Goal: Task Accomplishment & Management: Use online tool/utility

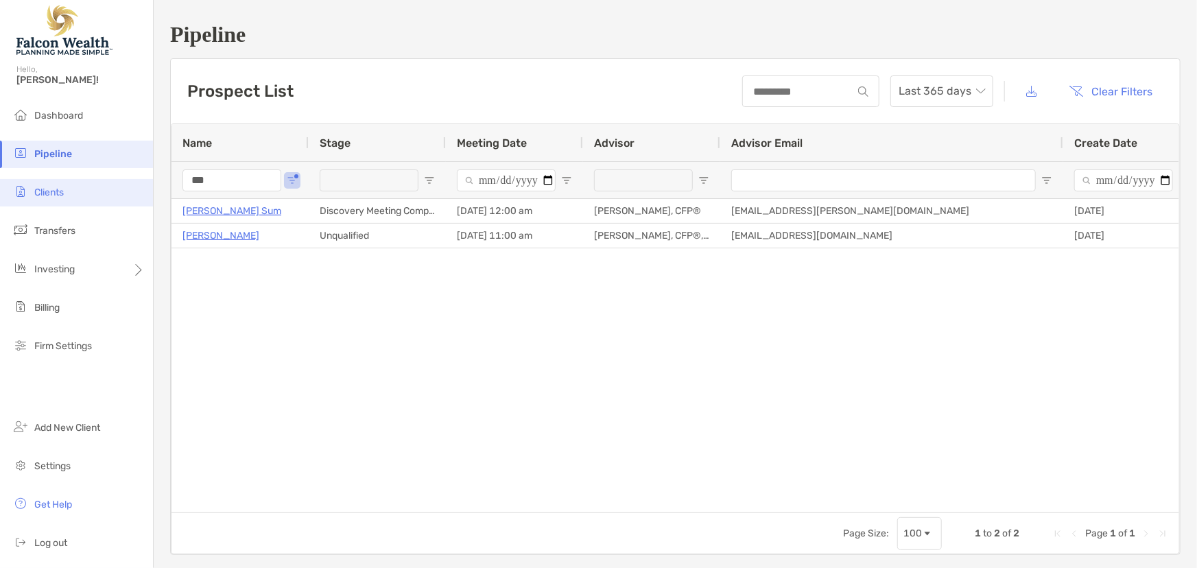
drag, startPoint x: 247, startPoint y: 177, endPoint x: 128, endPoint y: 184, distance: 119.5
click at [128, 184] on div "Pipeline Hello, Marc! Dashboard Pipeline Clients Transfers Investing Billing Fi…" at bounding box center [598, 284] width 1197 height 568
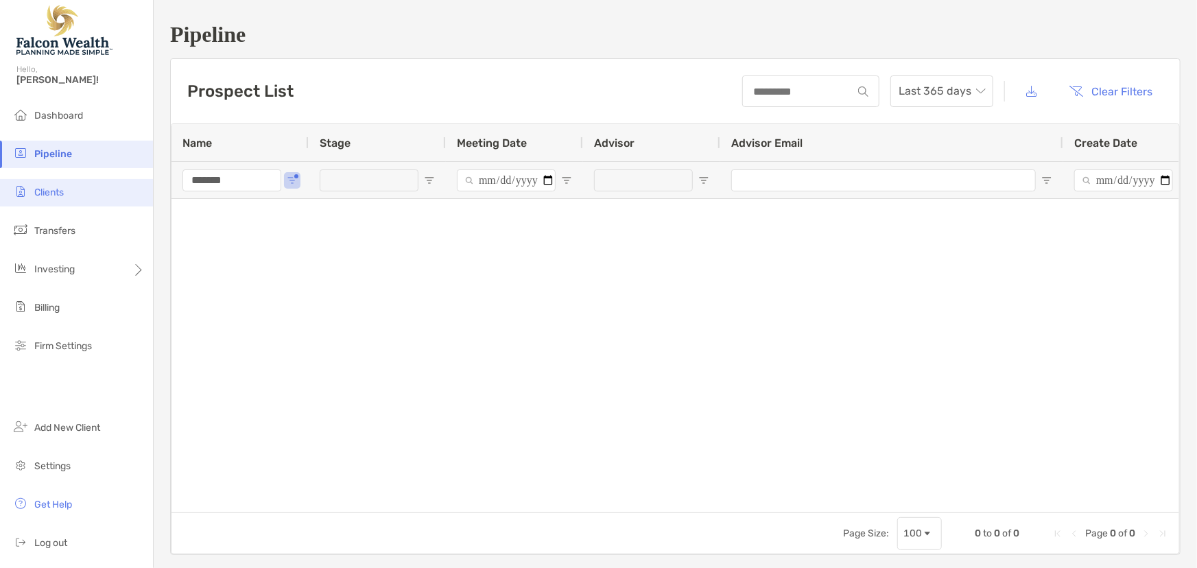
type input "*******"
click at [40, 188] on span "Clients" at bounding box center [48, 193] width 29 height 12
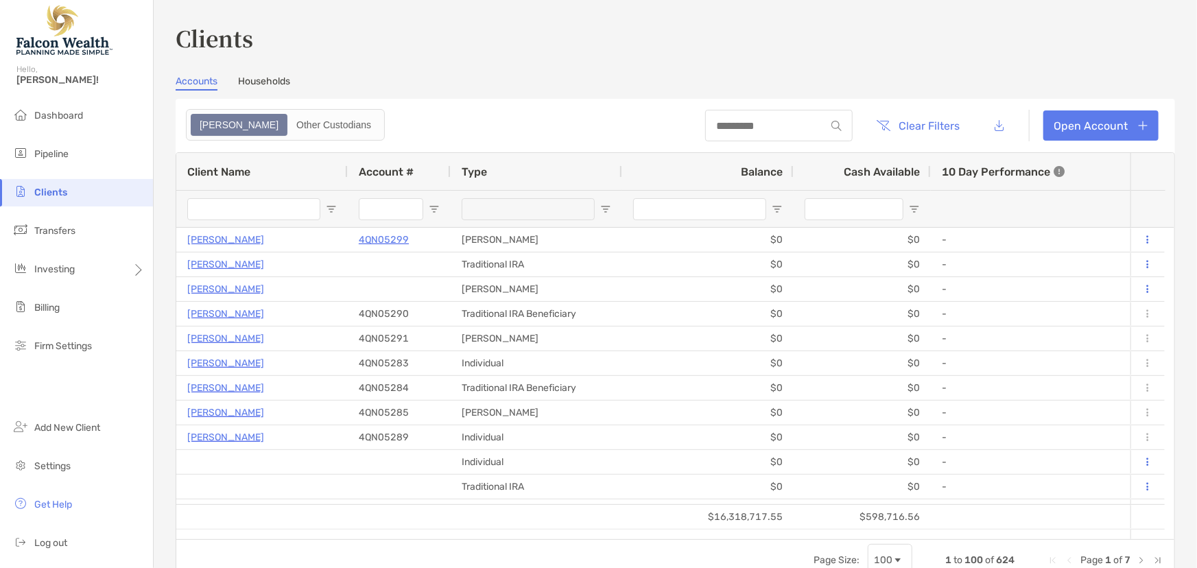
click at [238, 207] on input "Client Name Filter Input" at bounding box center [253, 209] width 133 height 22
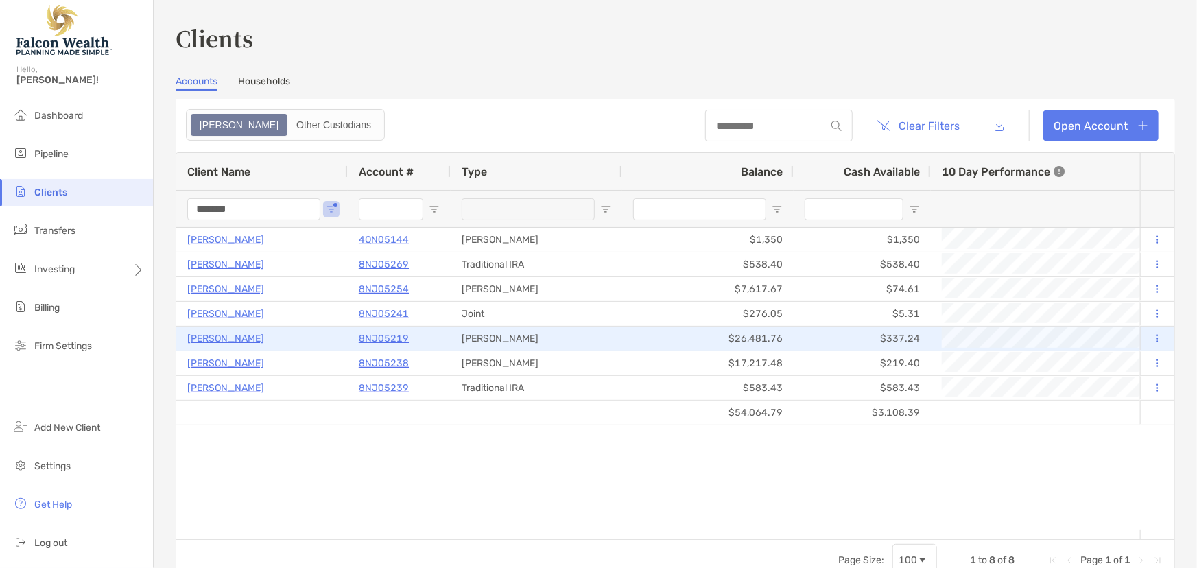
type input "*******"
click at [383, 339] on p "8NJ05219" at bounding box center [384, 338] width 50 height 17
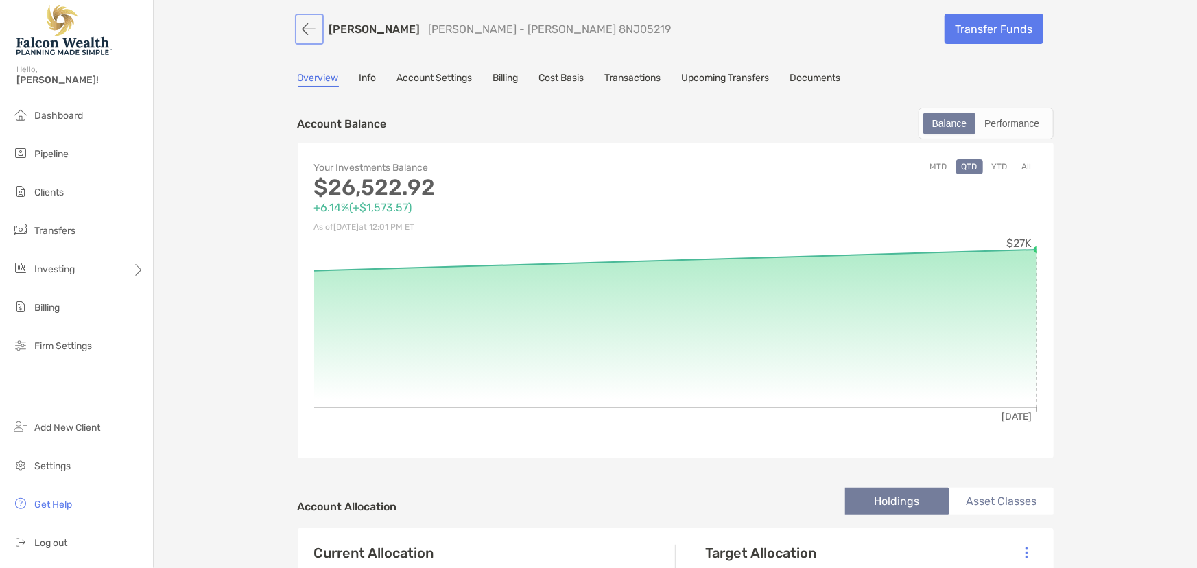
click at [308, 32] on button "button" at bounding box center [309, 28] width 23 height 25
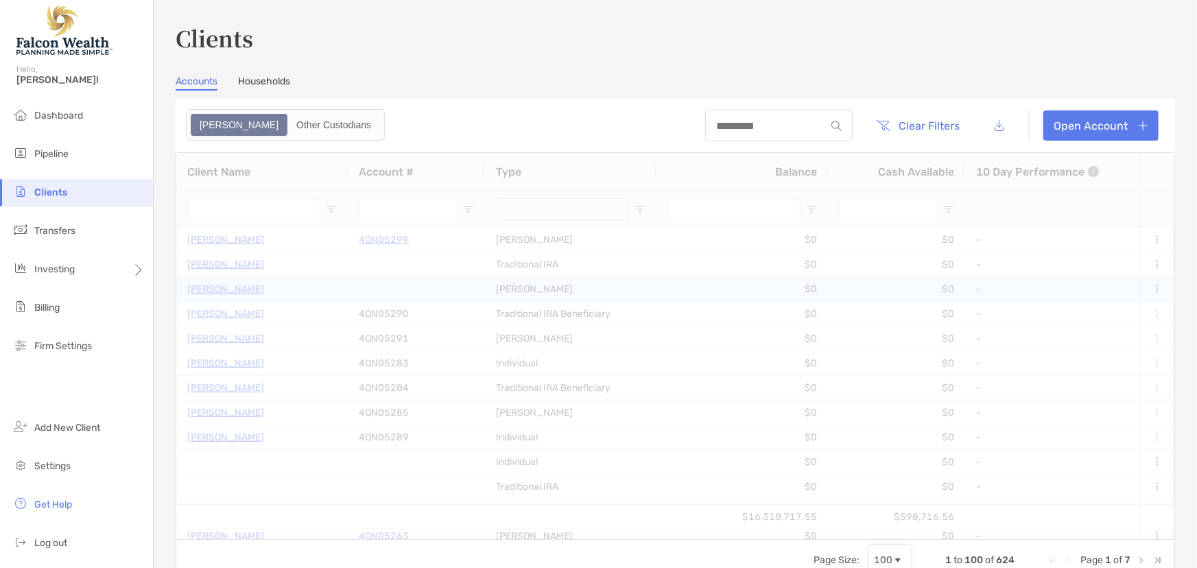
type input "*******"
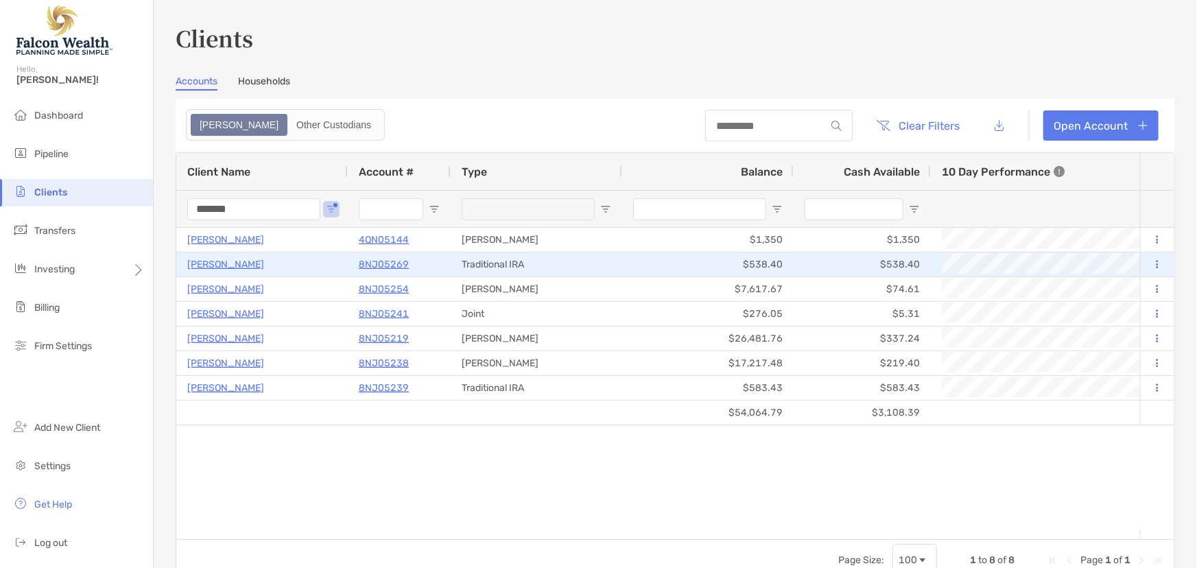
click at [375, 265] on p "8NJ05269" at bounding box center [384, 264] width 50 height 17
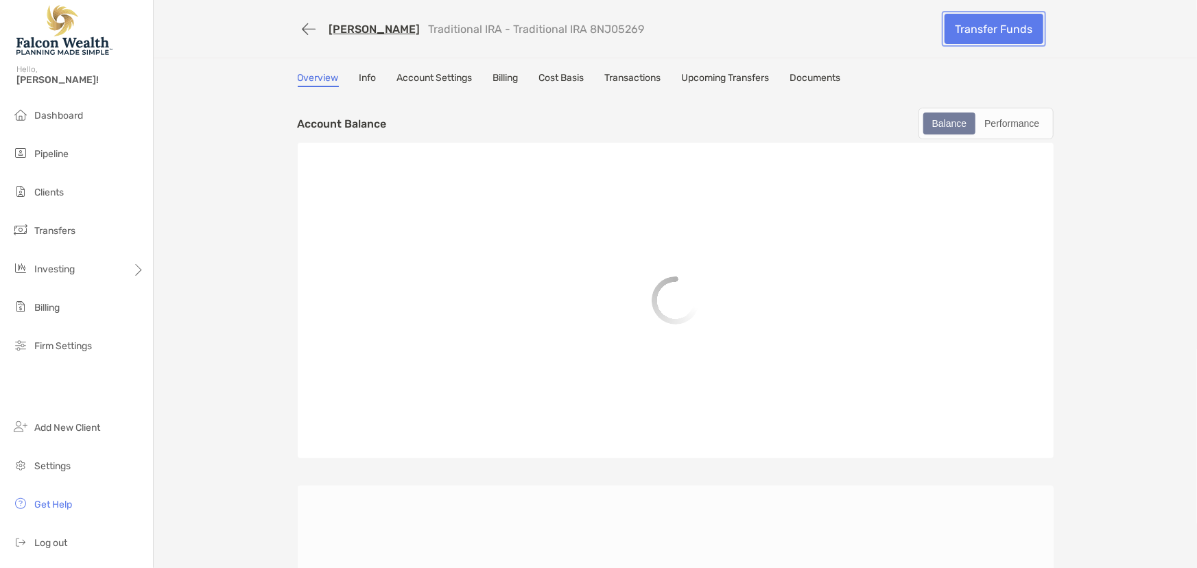
click at [999, 27] on link "Transfer Funds" at bounding box center [993, 29] width 99 height 30
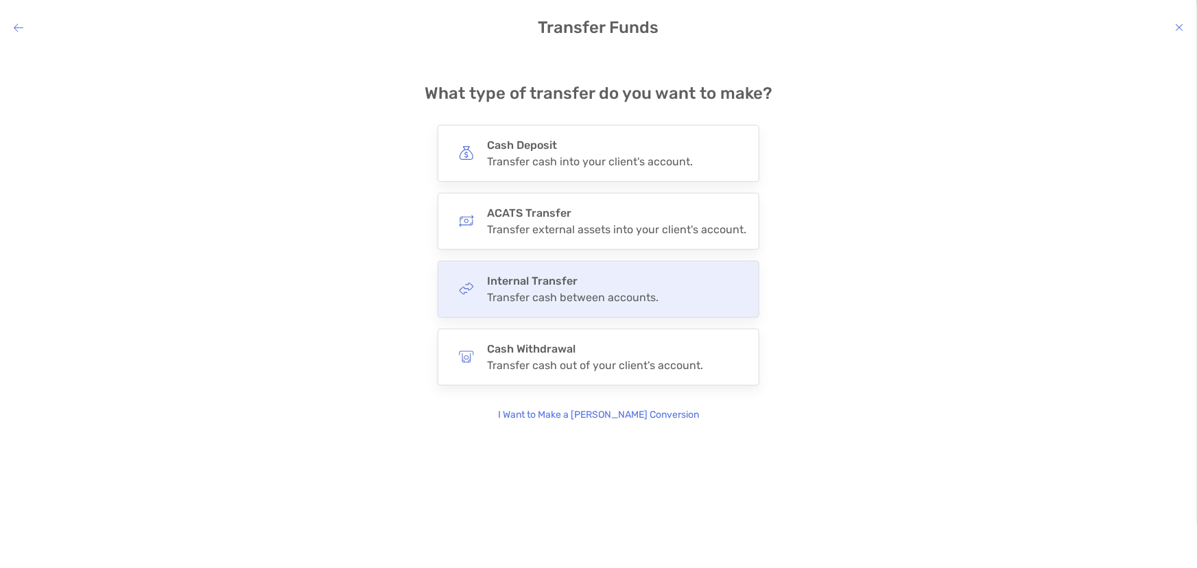
click at [518, 285] on h4 "Internal Transfer" at bounding box center [572, 280] width 171 height 13
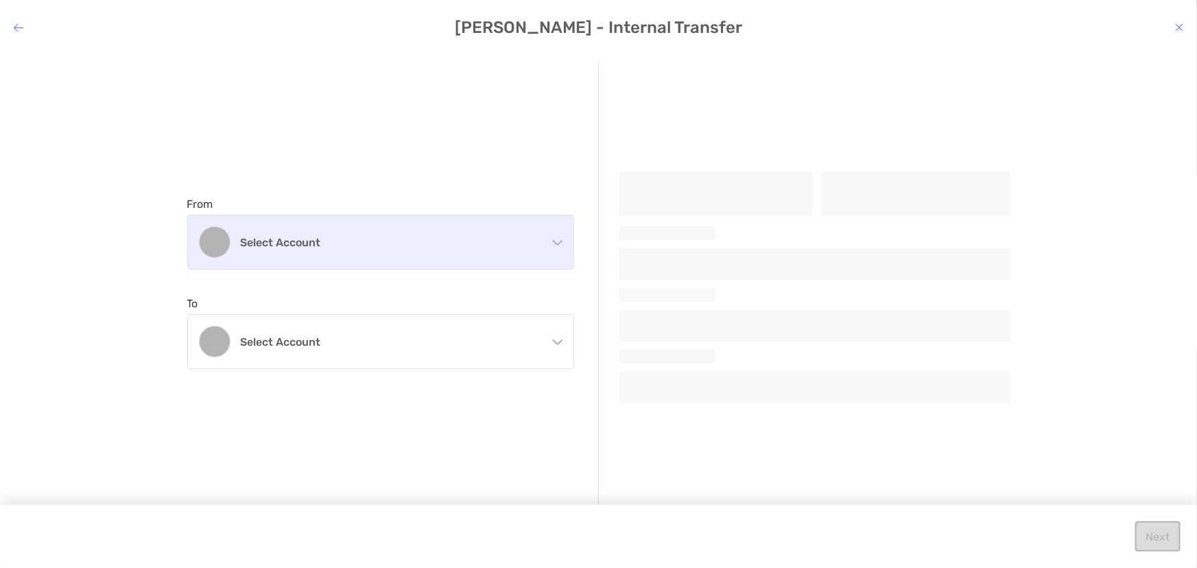
click at [298, 246] on h4 "Select account" at bounding box center [389, 242] width 296 height 13
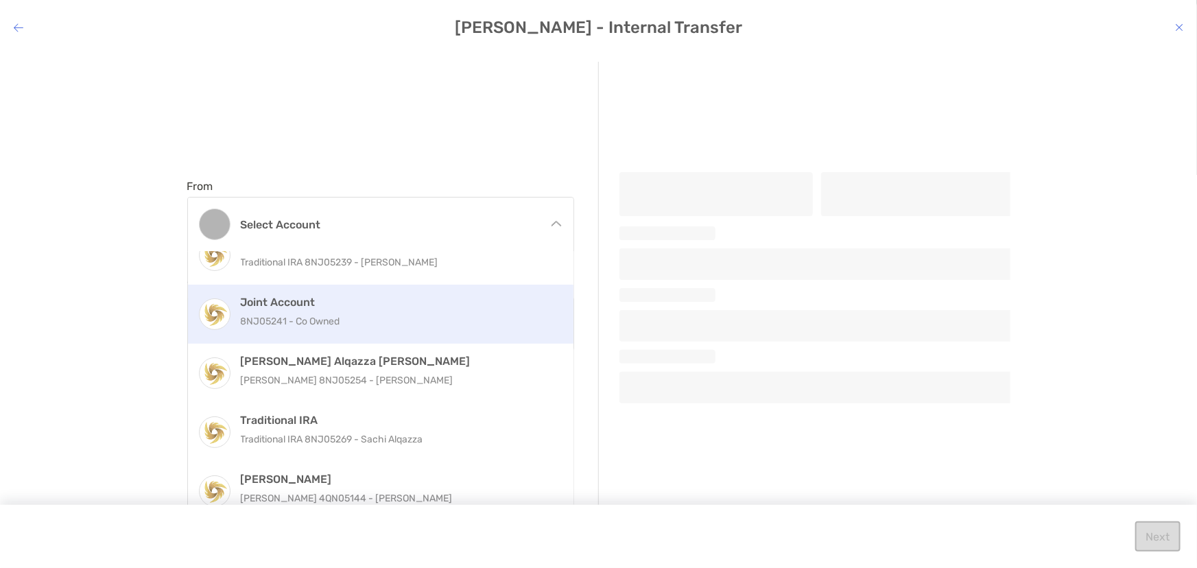
scroll to position [32, 0]
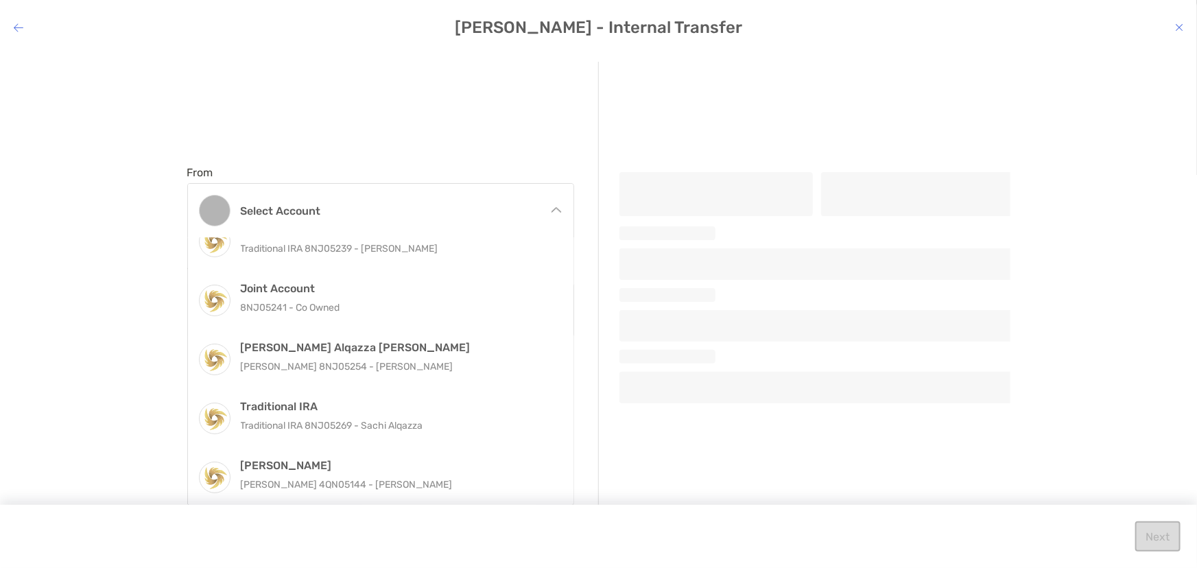
click at [19, 27] on icon "modal" at bounding box center [19, 27] width 10 height 11
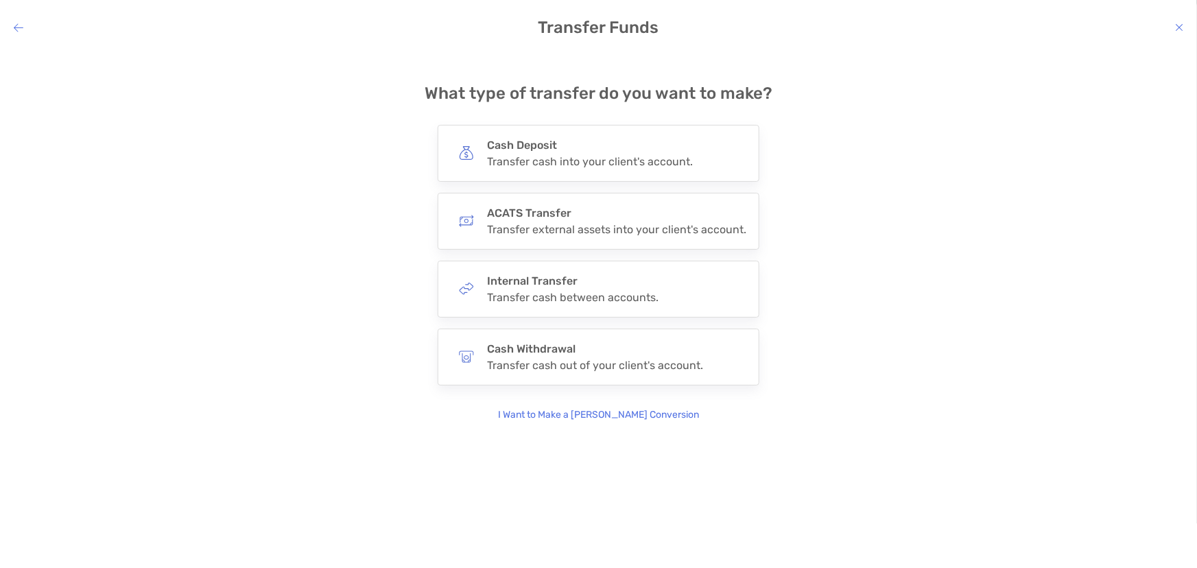
click at [21, 27] on icon "modal" at bounding box center [19, 27] width 10 height 11
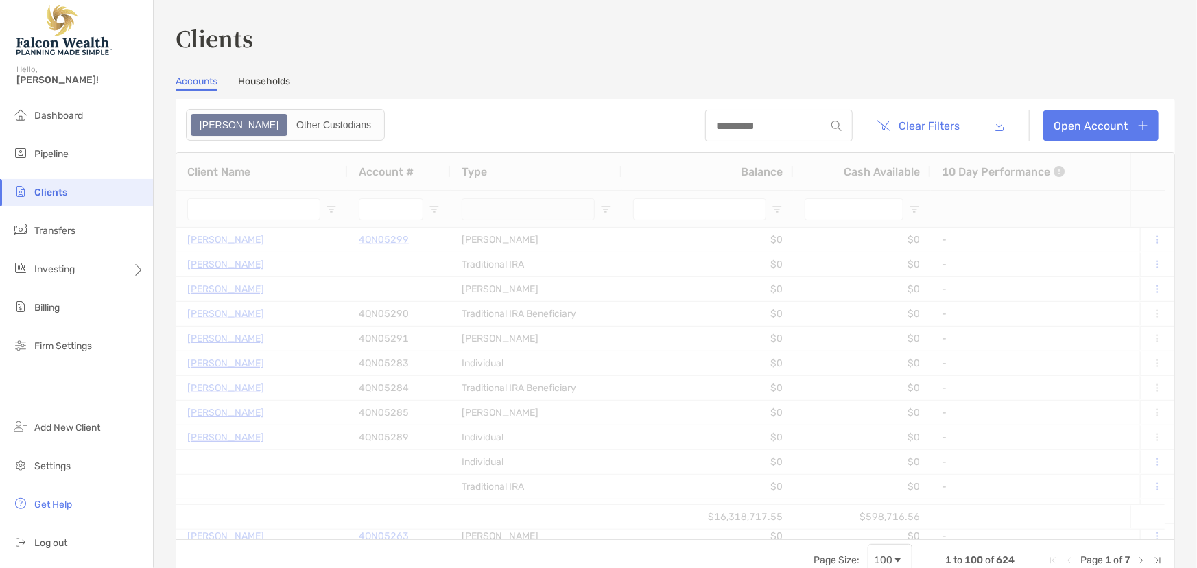
type input "*******"
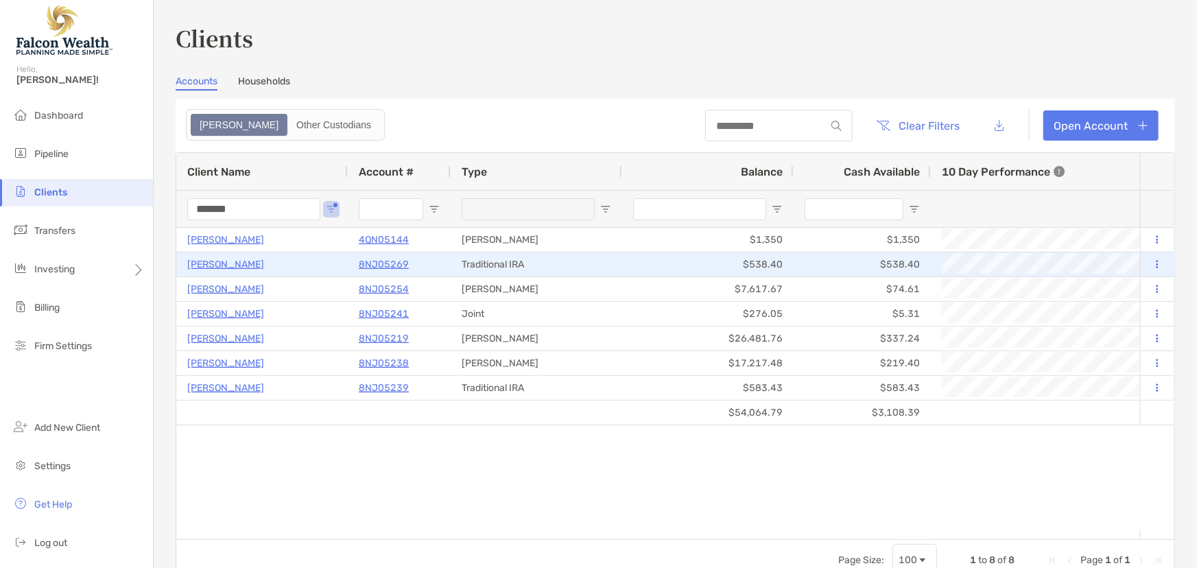
click at [375, 262] on p "8NJ05269" at bounding box center [384, 264] width 50 height 17
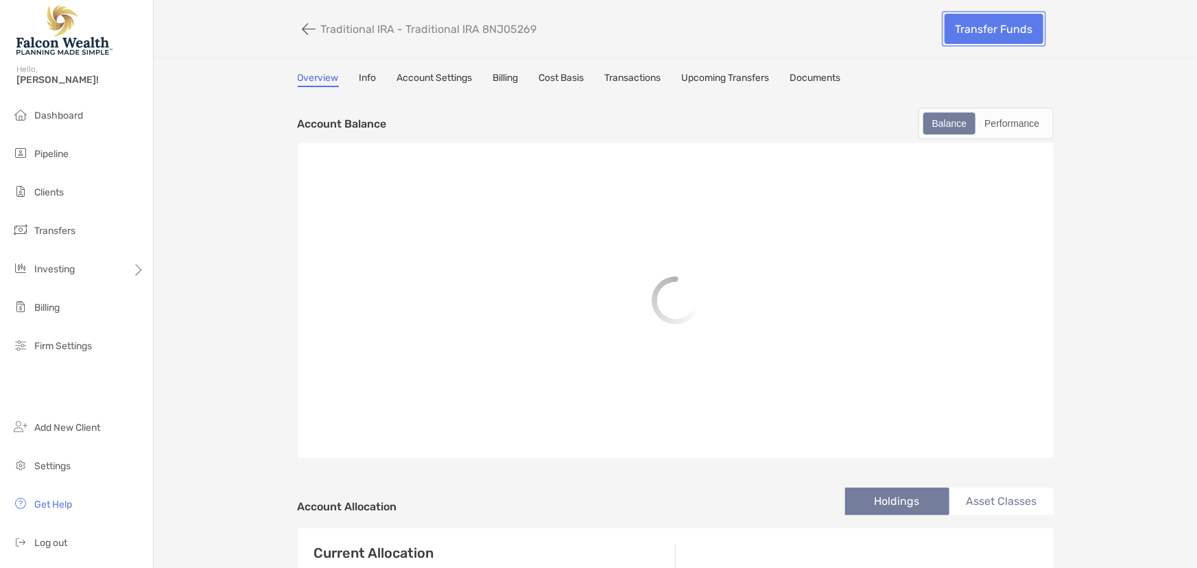
click at [996, 29] on link "Transfer Funds" at bounding box center [993, 29] width 99 height 30
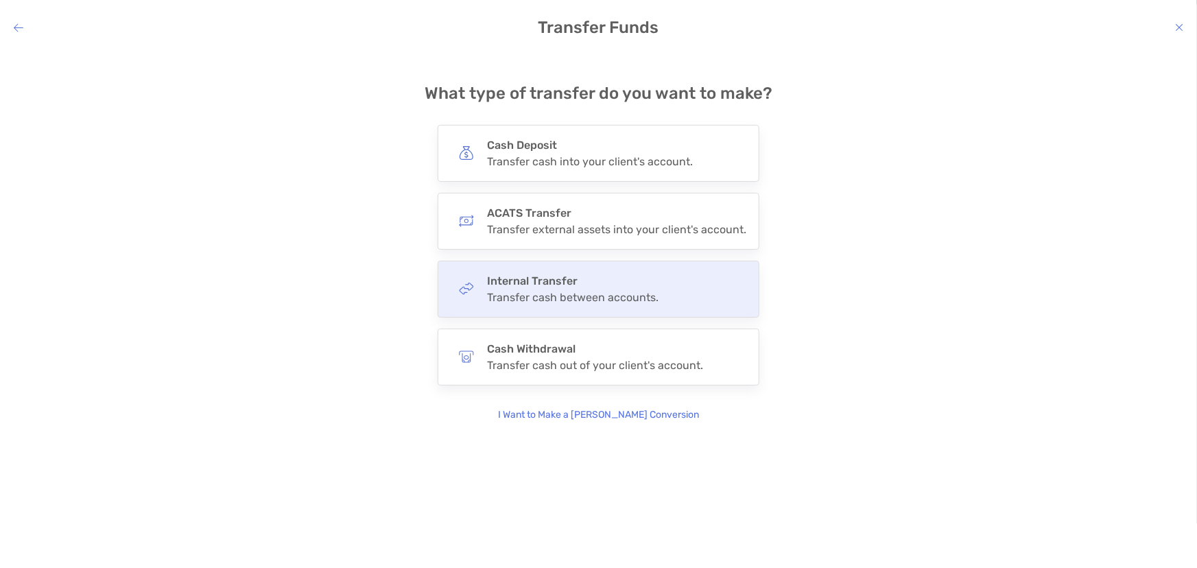
click at [535, 296] on div "Transfer cash between accounts." at bounding box center [572, 297] width 171 height 13
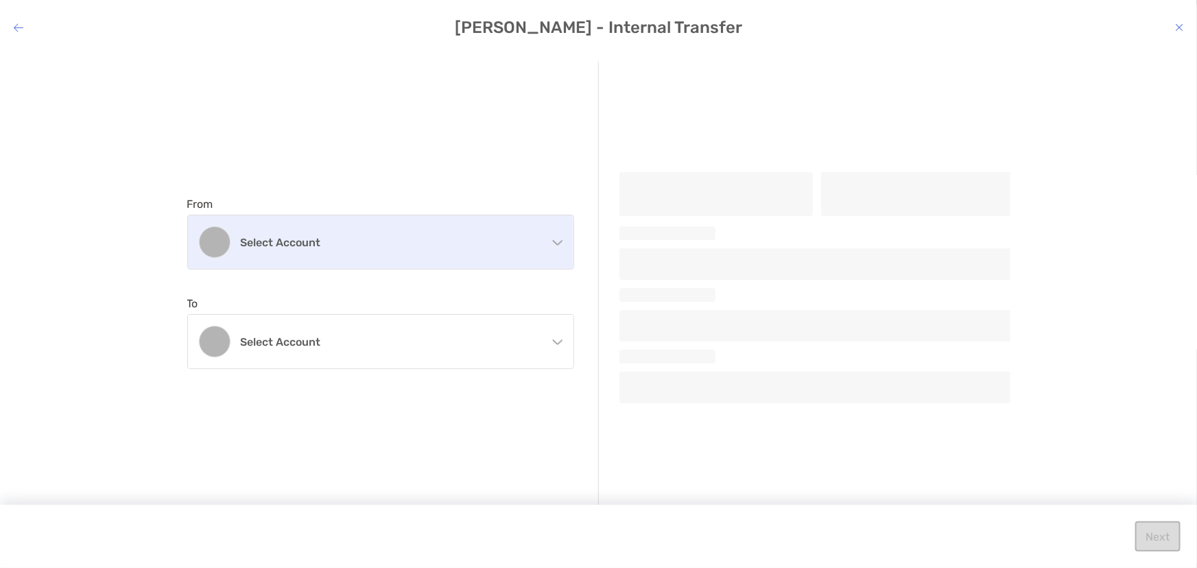
click at [295, 245] on h4 "Select account" at bounding box center [389, 242] width 296 height 13
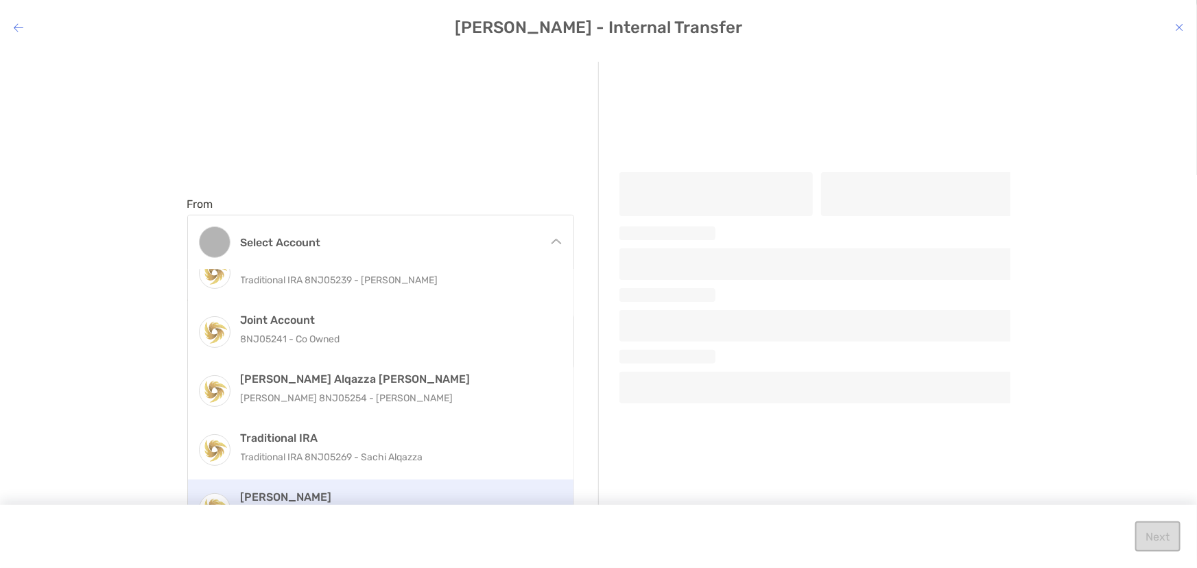
scroll to position [32, 0]
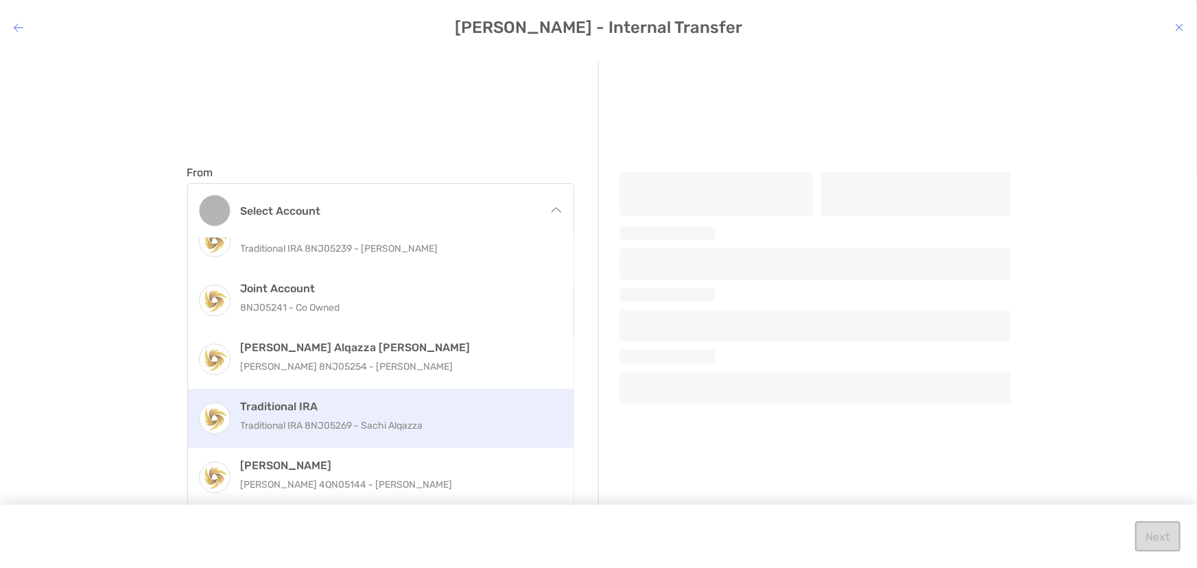
click at [351, 414] on div "Traditional IRA Traditional IRA 8NJ05269 - Sachi Alqazza" at bounding box center [395, 418] width 309 height 37
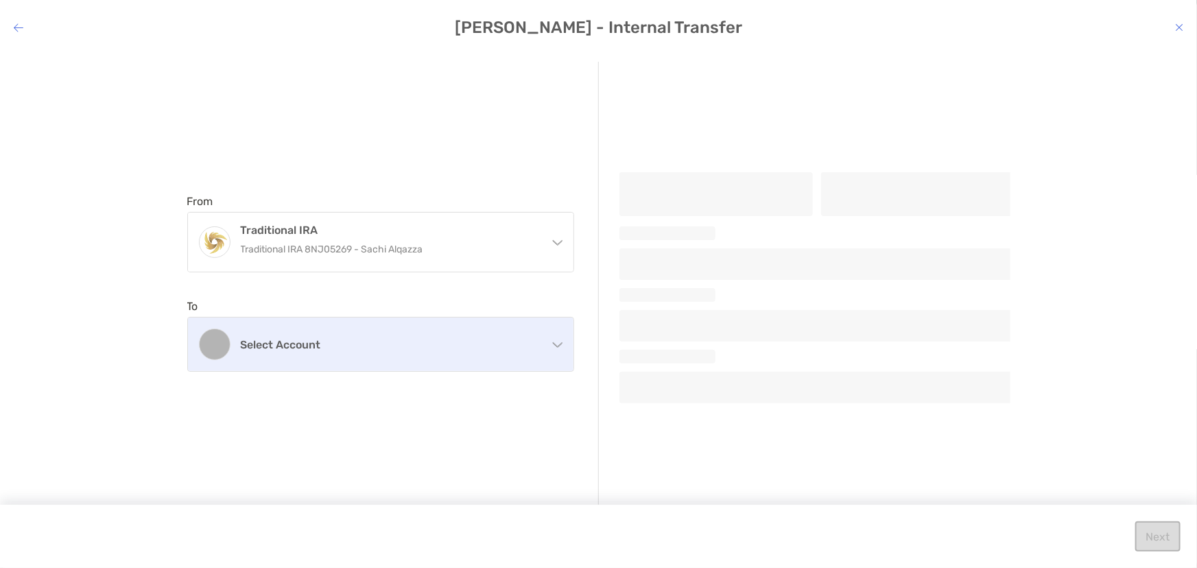
click at [317, 347] on h4 "Select account" at bounding box center [389, 344] width 296 height 13
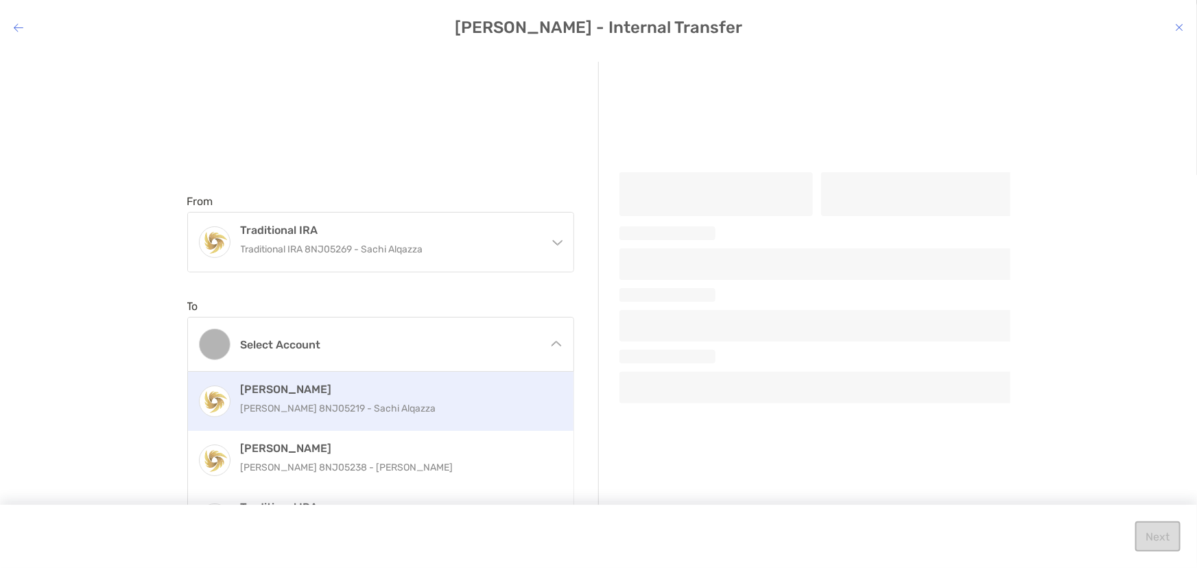
click at [332, 417] on div "Roth IRA Roth IRA 8NJ05219 - Sachi Alqazza" at bounding box center [395, 401] width 309 height 37
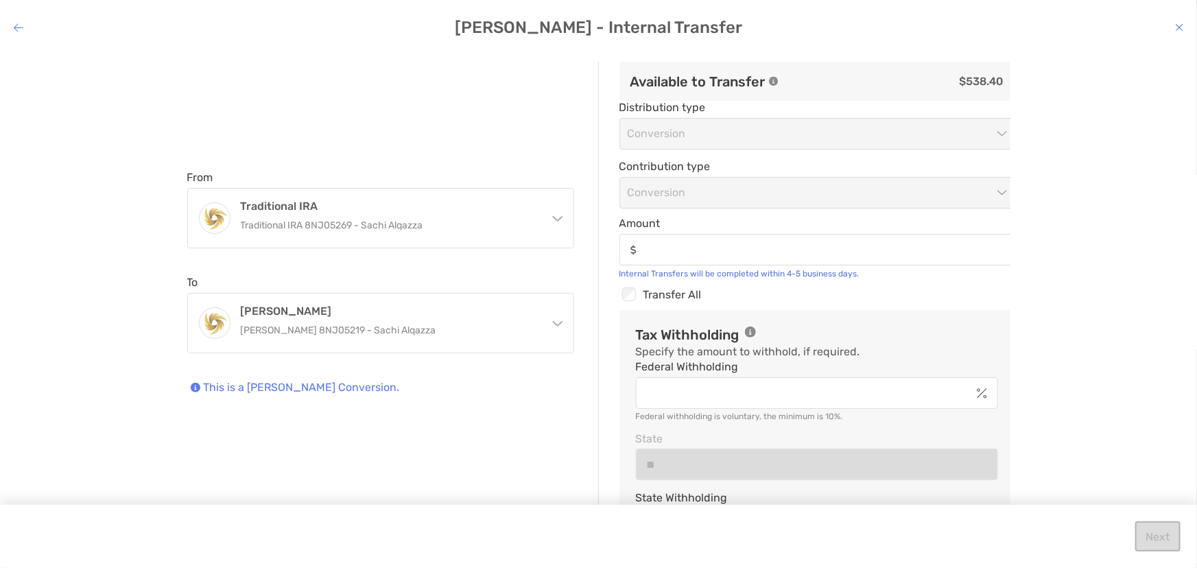
click at [669, 228] on label "Amount" at bounding box center [816, 241] width 395 height 49
click at [669, 244] on input "Amount" at bounding box center [827, 250] width 370 height 12
type input "******"
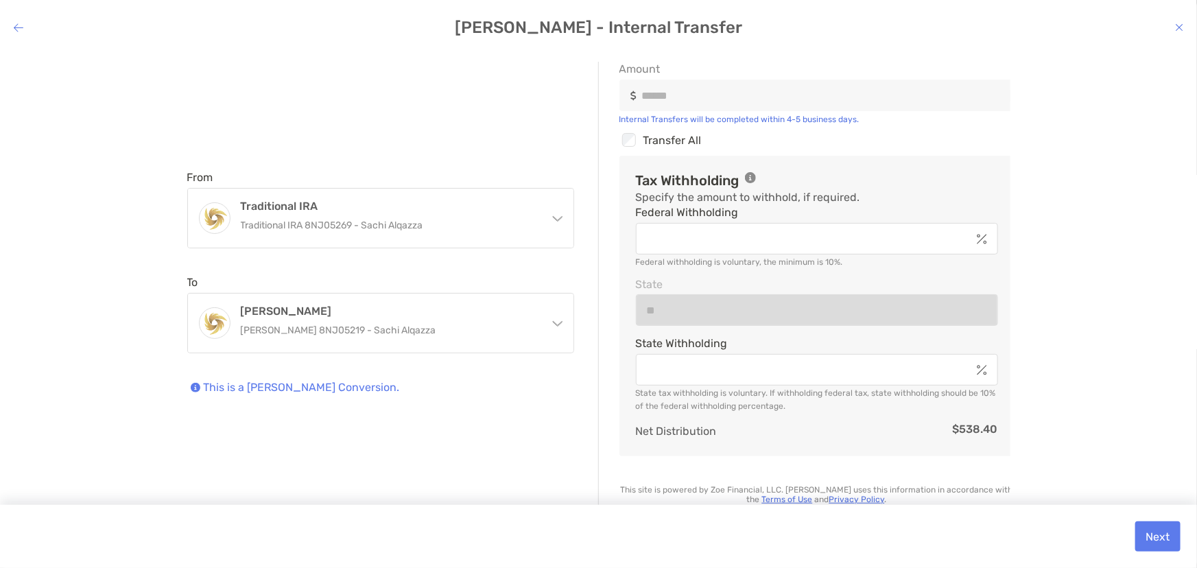
scroll to position [156, 0]
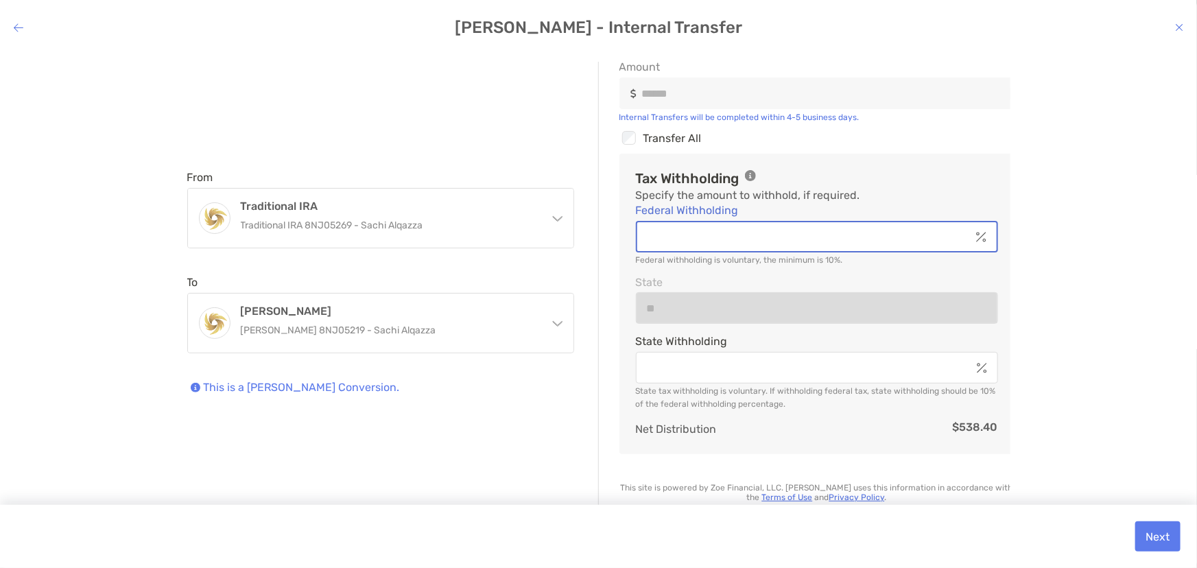
click at [752, 237] on input "Federal Withholding" at bounding box center [803, 237] width 333 height 12
type input "*"
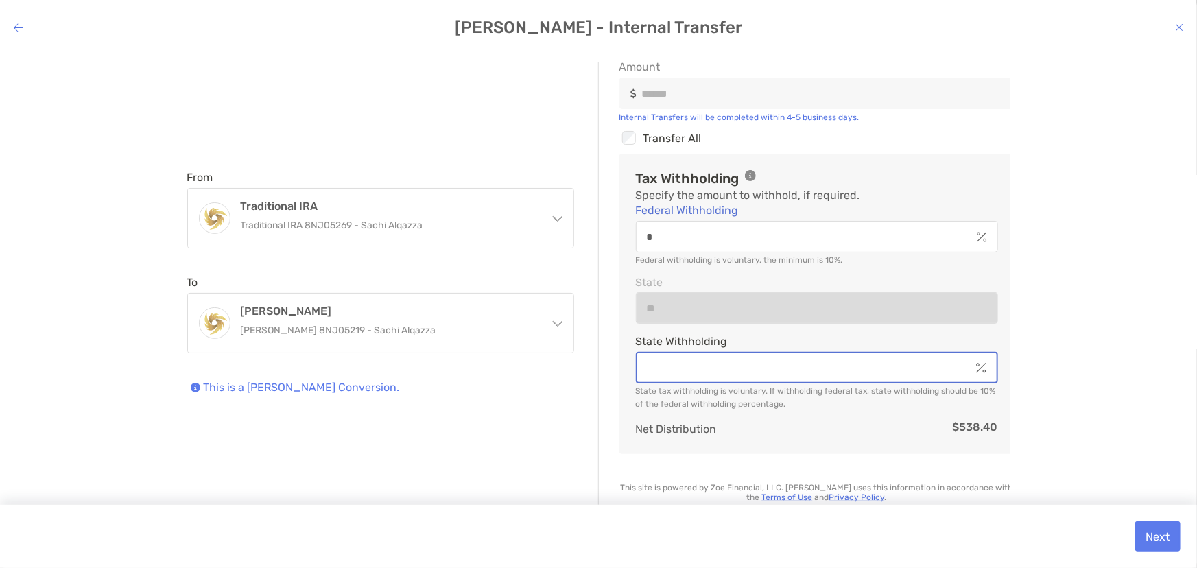
click at [686, 369] on input "State Withholding" at bounding box center [803, 368] width 333 height 12
type input "*"
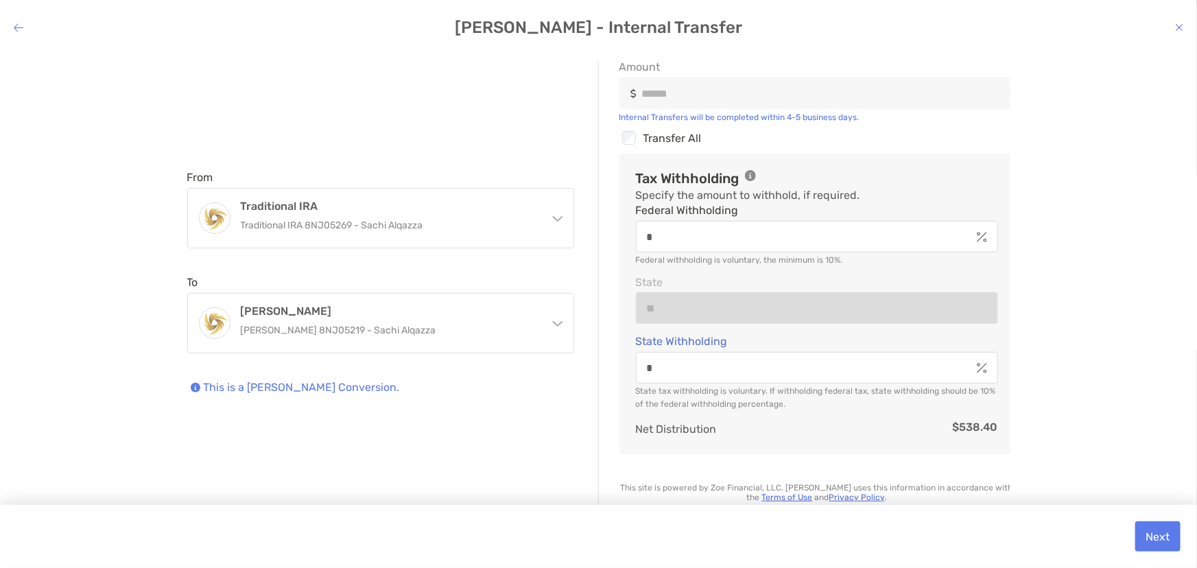
click at [1154, 298] on div "From Traditional IRA Traditional IRA 8NJ05269 - Sachi Alqazza Roth IRA Roth IRA…" at bounding box center [598, 299] width 1175 height 475
click at [1159, 531] on button "Next" at bounding box center [1157, 536] width 45 height 30
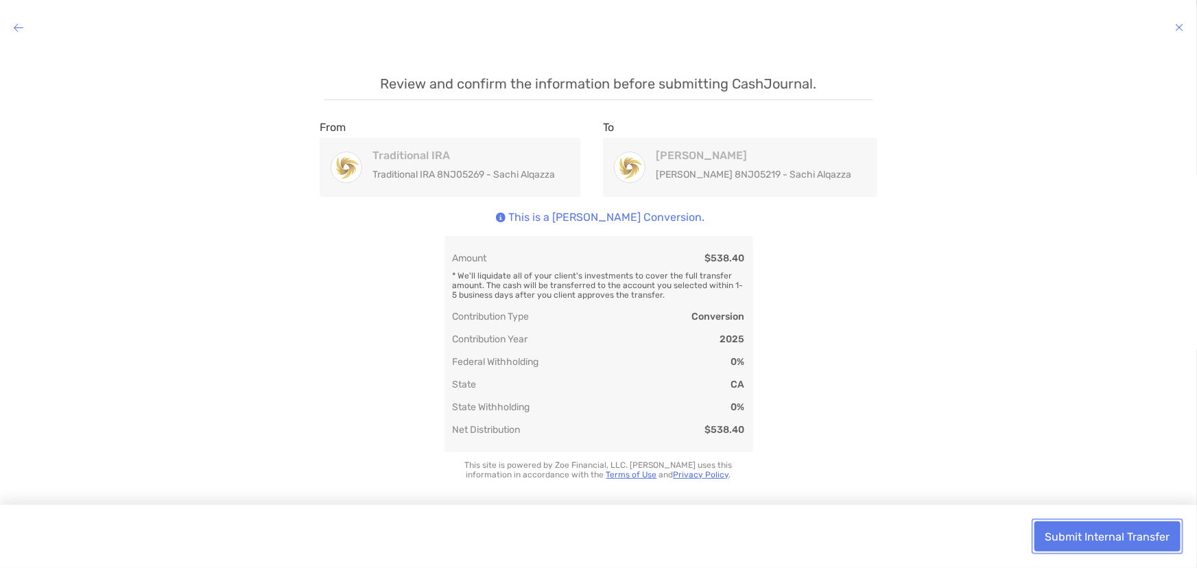
click at [1068, 536] on button "Submit Internal Transfer" at bounding box center [1107, 536] width 146 height 30
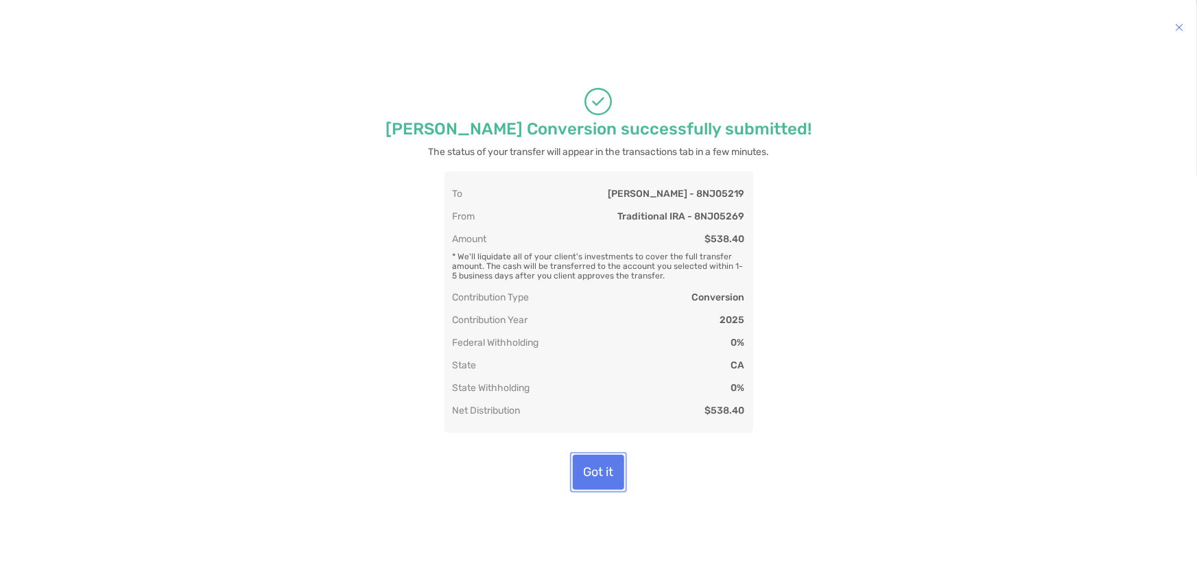
click at [601, 472] on button "Got it" at bounding box center [598, 472] width 51 height 35
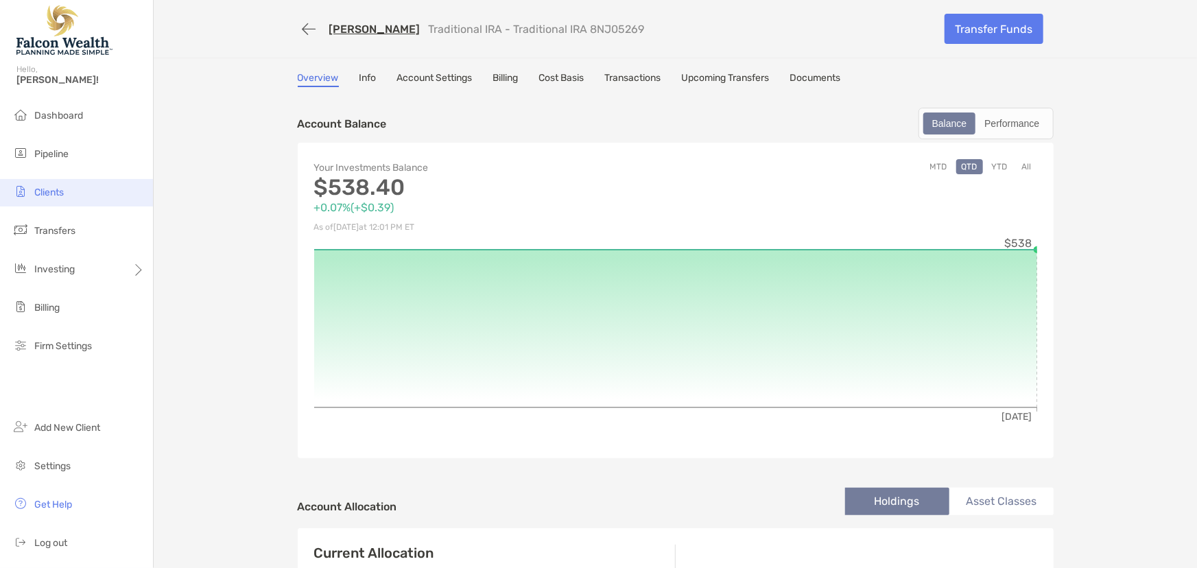
click at [38, 187] on span "Clients" at bounding box center [48, 193] width 29 height 12
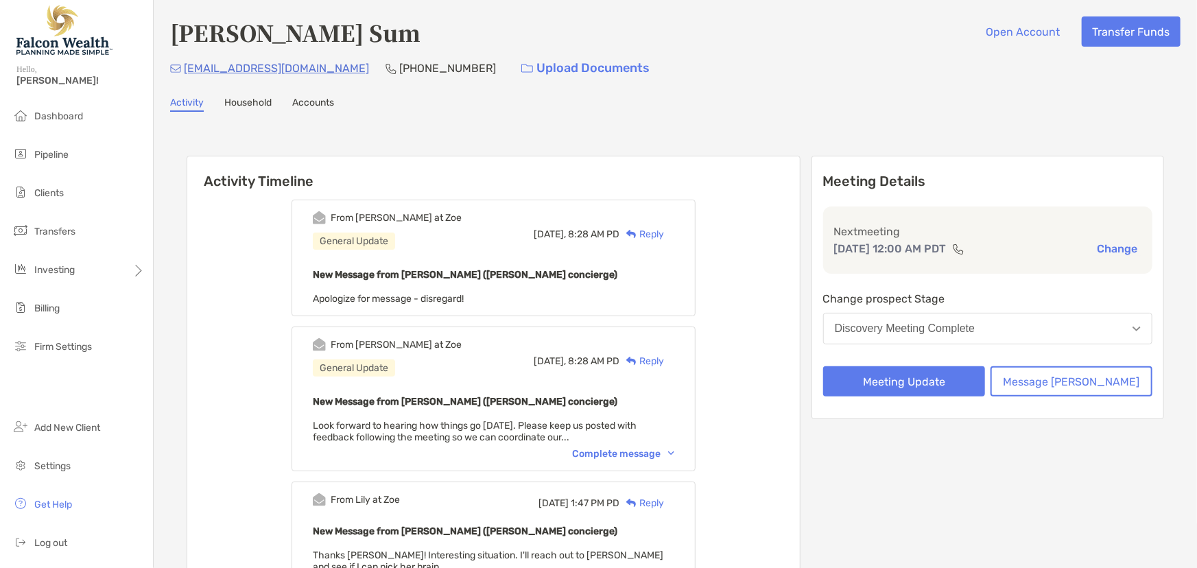
scroll to position [124, 0]
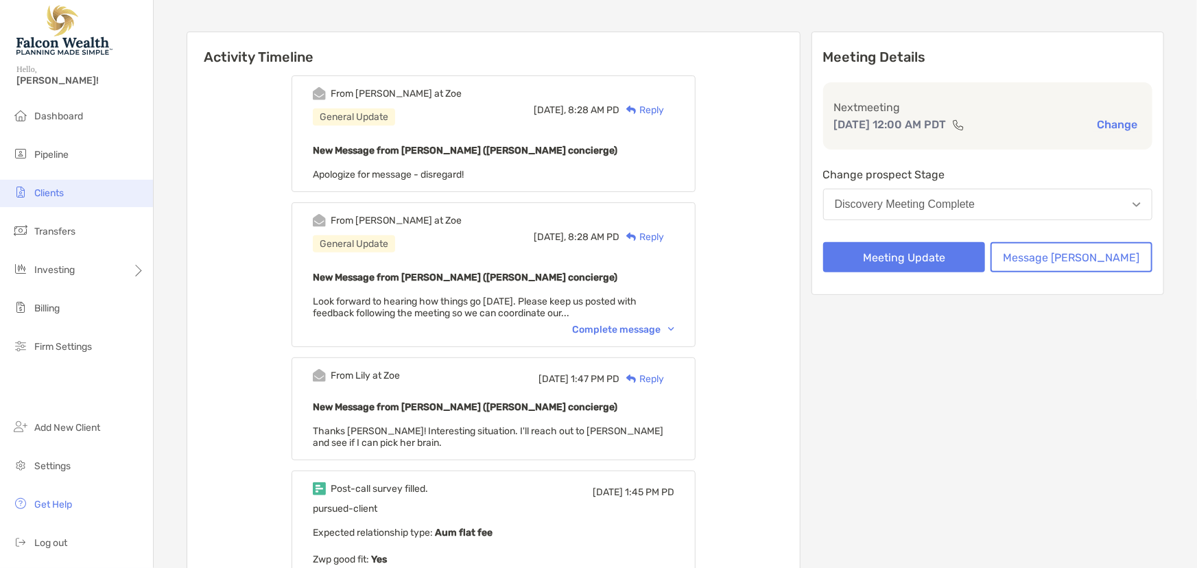
click at [48, 199] on li "Clients" at bounding box center [76, 193] width 153 height 27
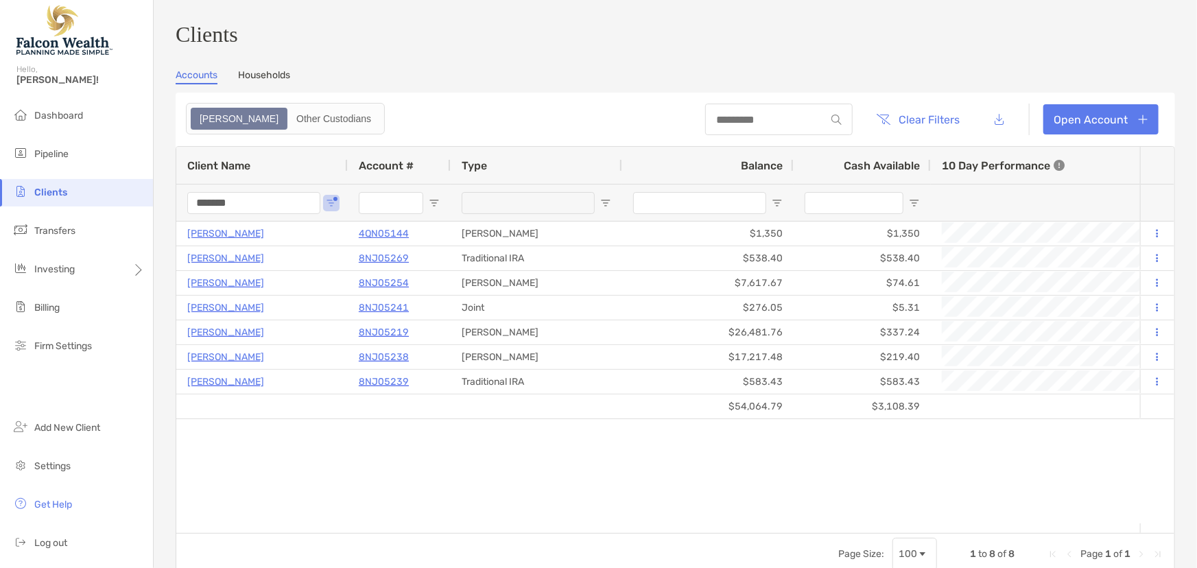
drag, startPoint x: 252, startPoint y: 206, endPoint x: 179, endPoint y: 207, distance: 73.4
click at [179, 207] on div "*******" at bounding box center [261, 202] width 171 height 37
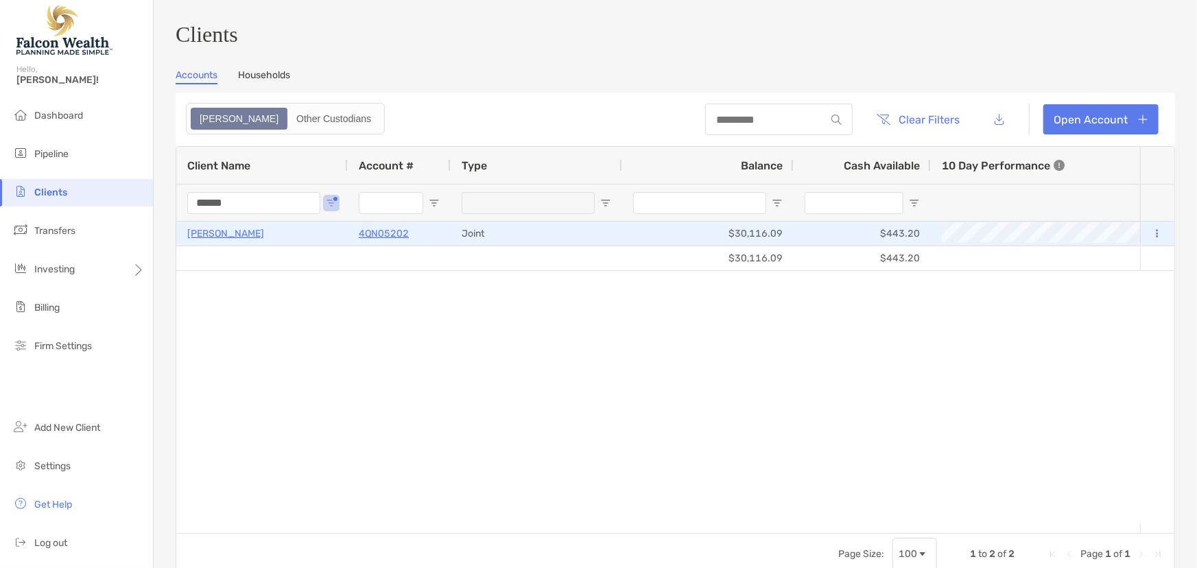
type input "******"
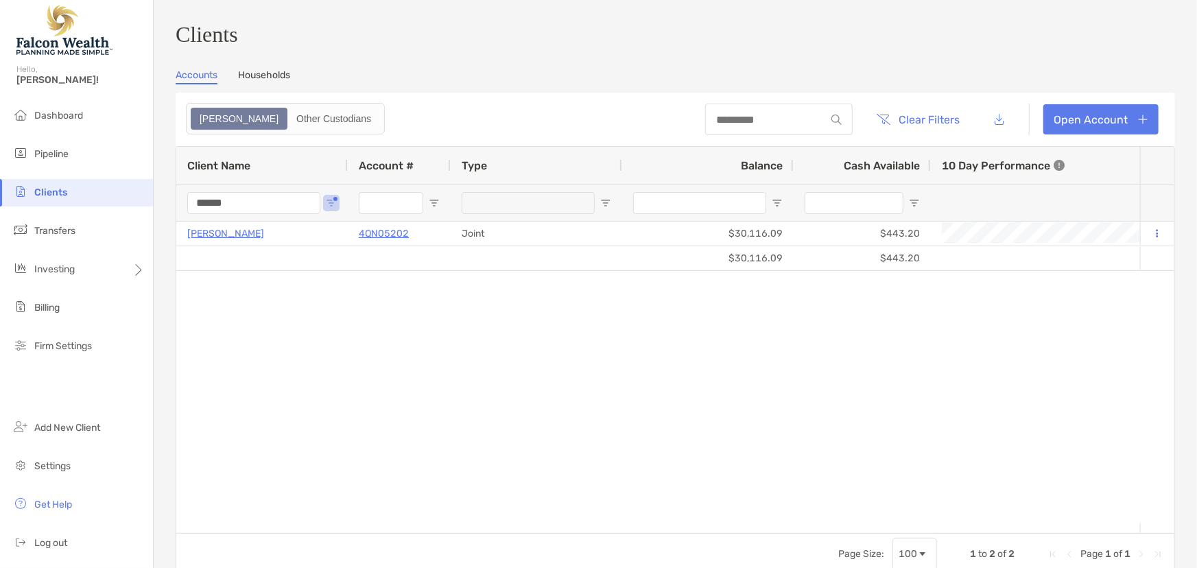
drag, startPoint x: 236, startPoint y: 206, endPoint x: 181, endPoint y: 209, distance: 55.0
click at [181, 209] on div "******" at bounding box center [261, 202] width 171 height 37
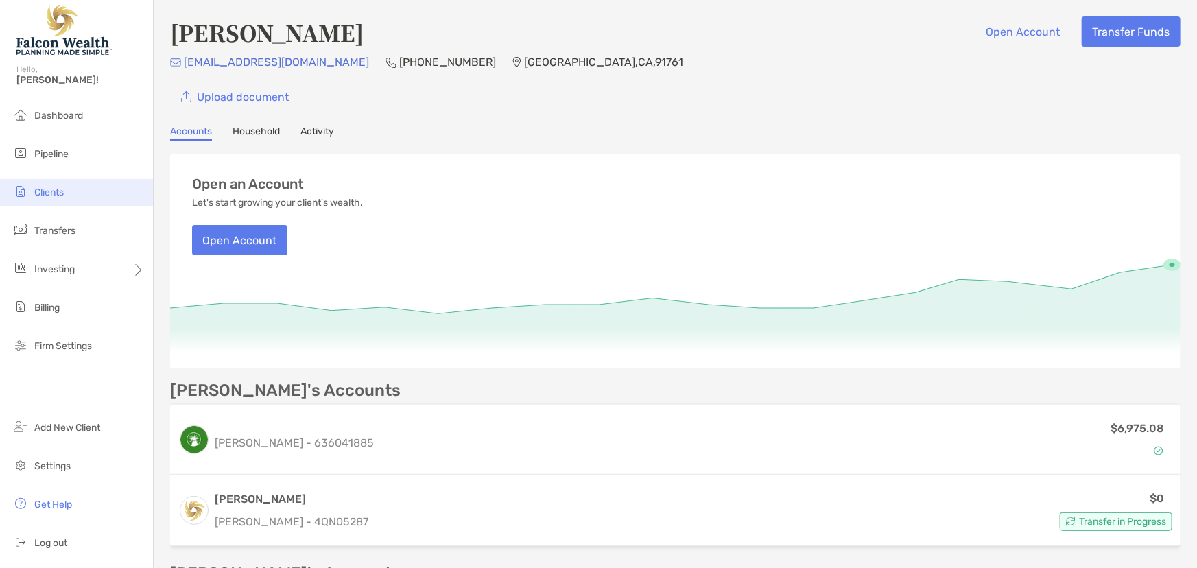
click at [53, 191] on span "Clients" at bounding box center [48, 193] width 29 height 12
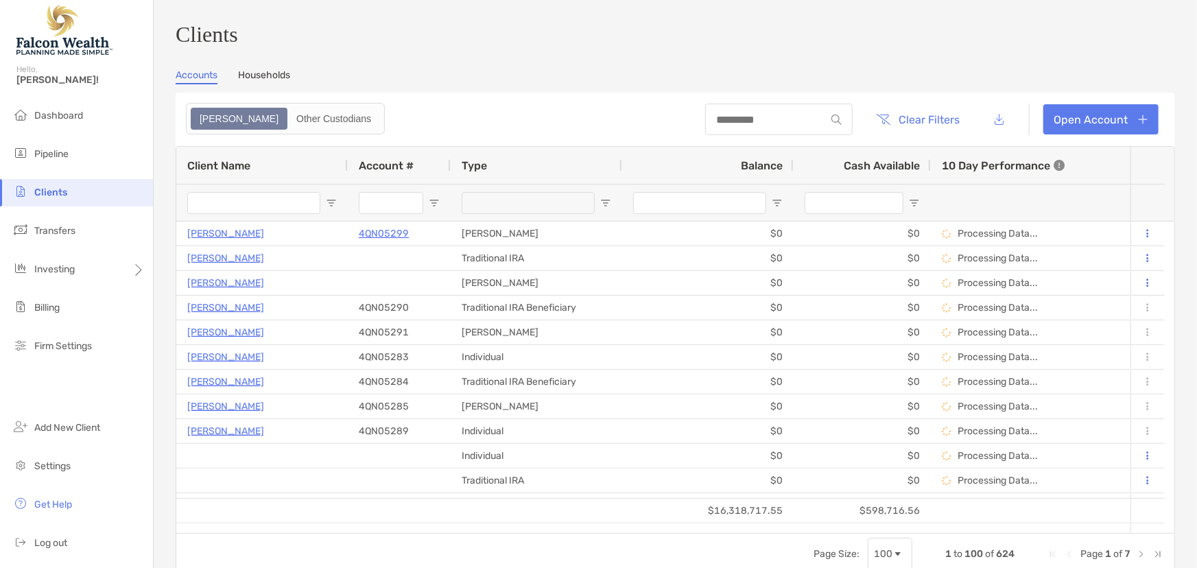
click at [256, 211] on input "Client Name Filter Input" at bounding box center [253, 203] width 133 height 22
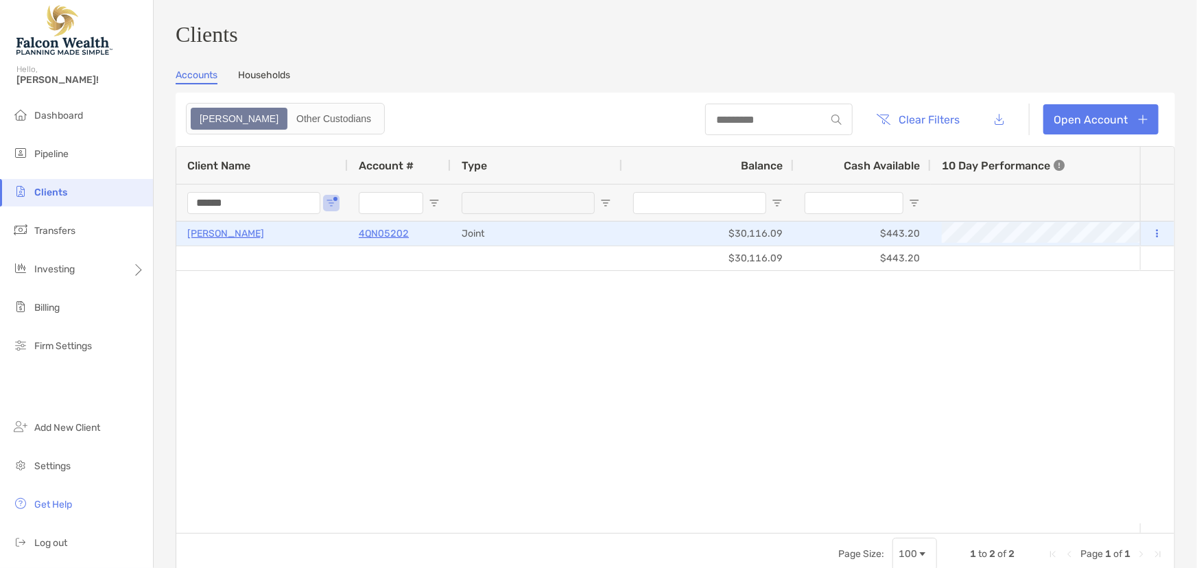
type input "******"
click at [374, 238] on p "4QN05202" at bounding box center [384, 233] width 50 height 17
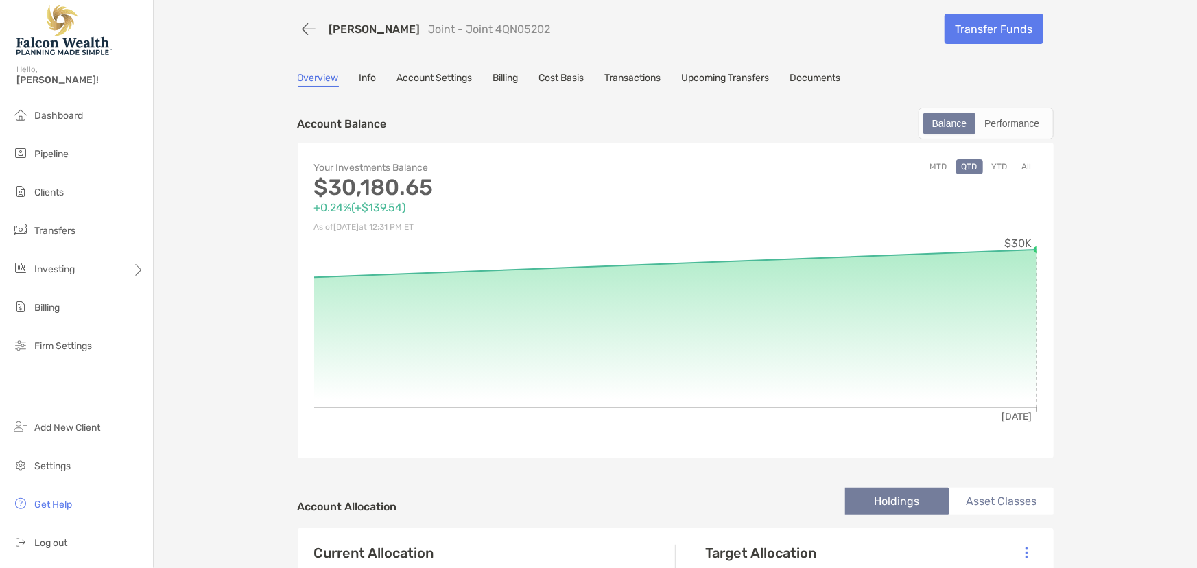
click at [996, 167] on button "YTD" at bounding box center [999, 166] width 27 height 15
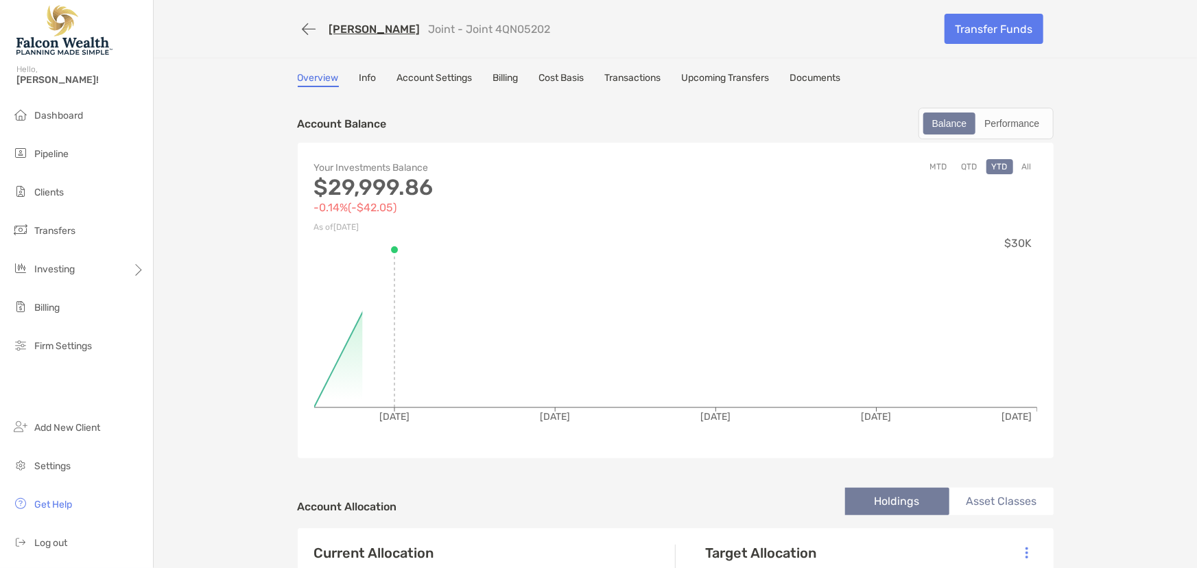
click at [1020, 164] on button "All" at bounding box center [1026, 166] width 21 height 15
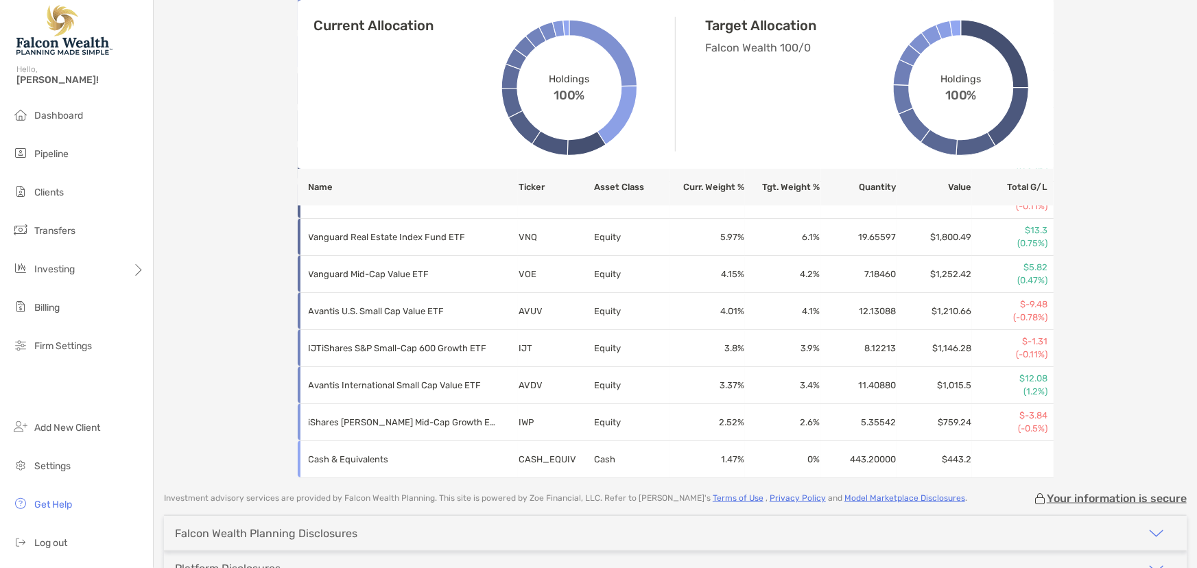
scroll to position [747, 0]
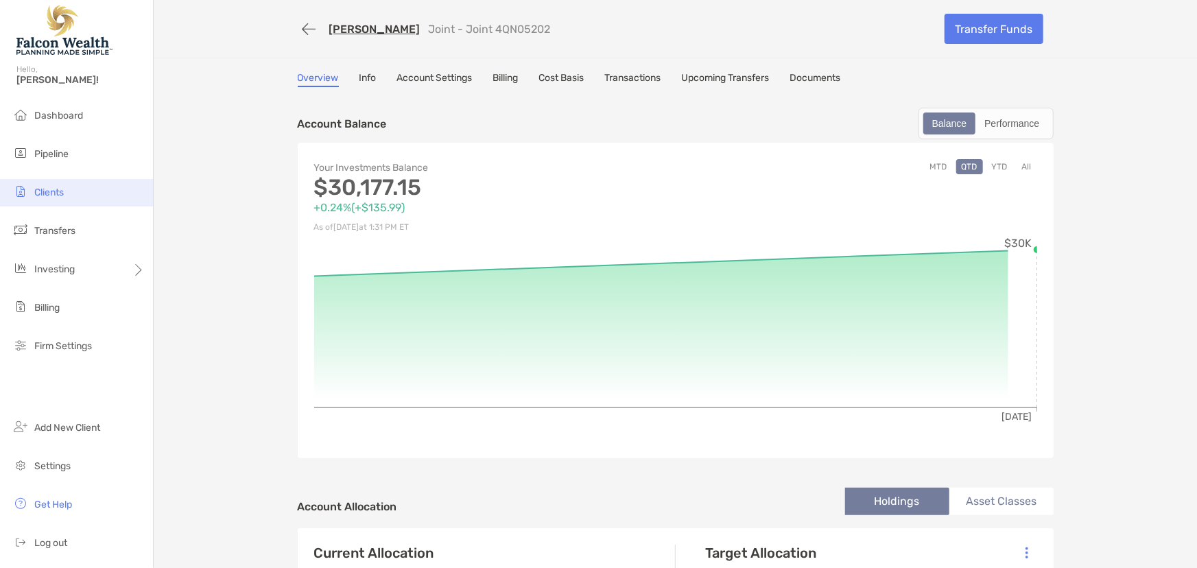
click at [55, 188] on span "Clients" at bounding box center [48, 193] width 29 height 12
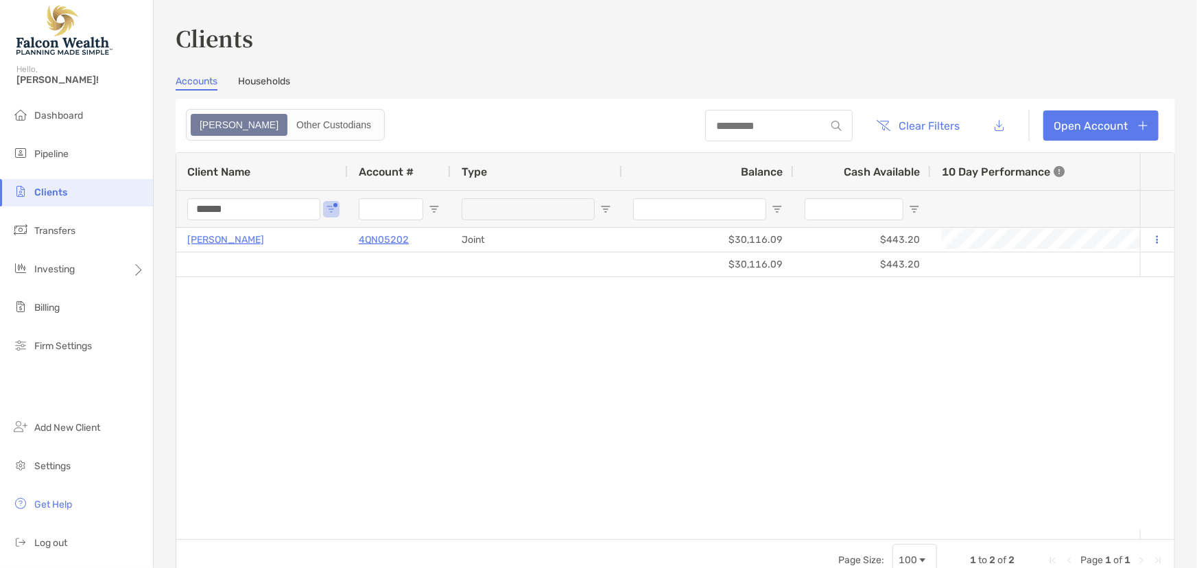
drag, startPoint x: 257, startPoint y: 208, endPoint x: 167, endPoint y: 213, distance: 89.9
click at [167, 213] on div "Clients Accounts Households Zoe Other Custodians Clear Filters Open Account 1 t…" at bounding box center [675, 284] width 1043 height 568
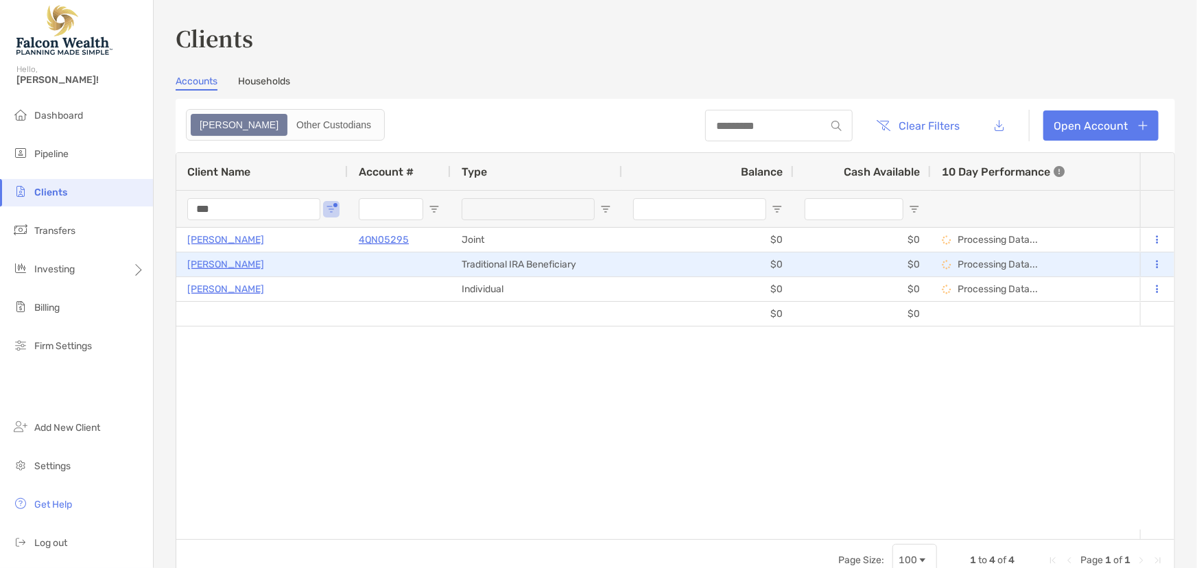
type input "***"
click at [226, 259] on p "[PERSON_NAME]" at bounding box center [225, 264] width 77 height 17
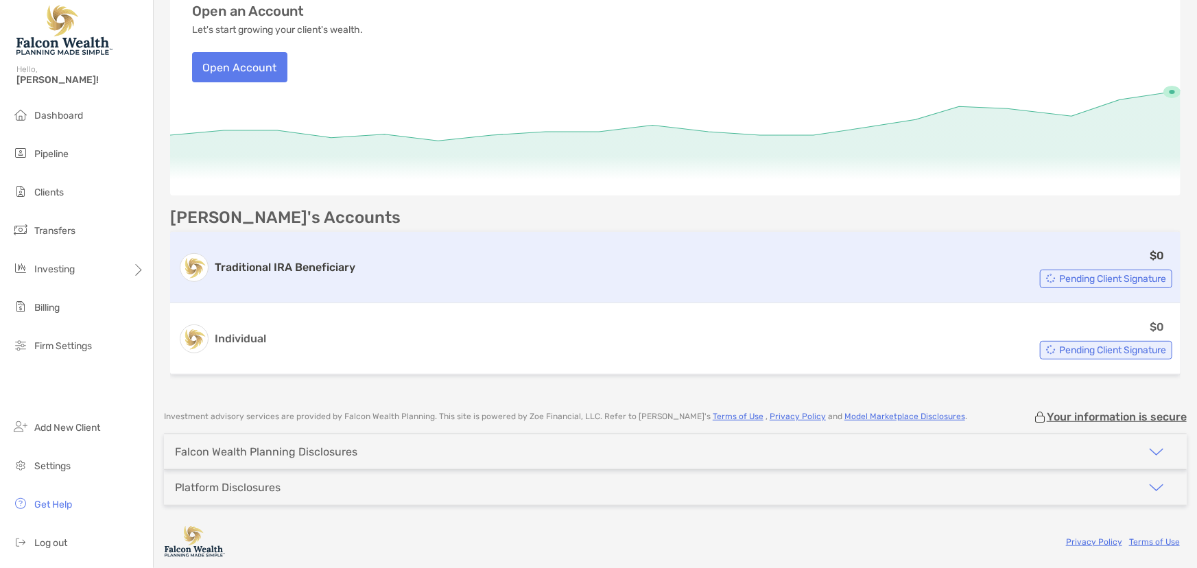
click at [226, 290] on div "Traditional IRA Beneficiary $0 Pending Client Signature" at bounding box center [675, 267] width 1010 height 71
